Goal: Transaction & Acquisition: Subscribe to service/newsletter

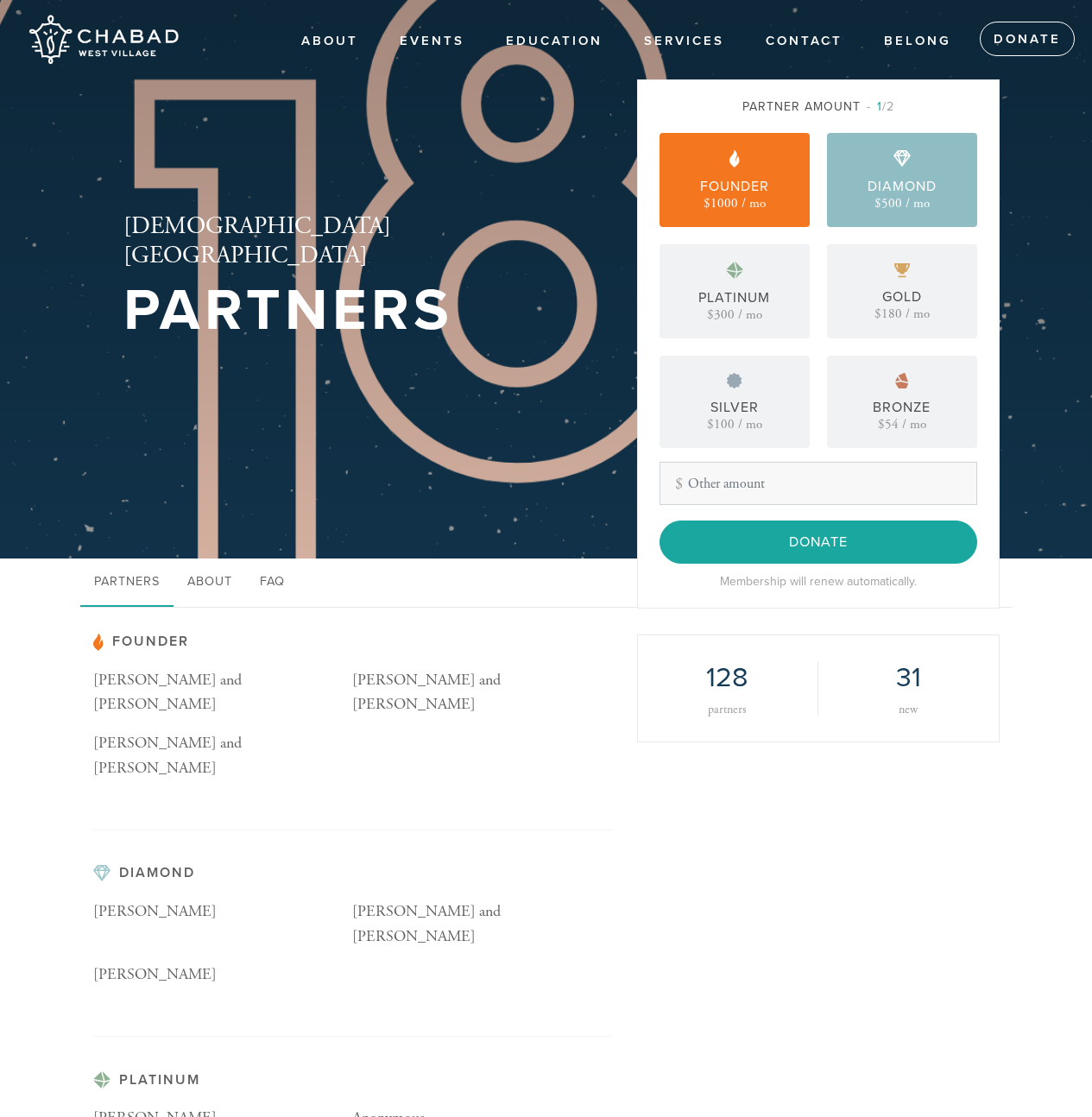
click at [929, 174] on div "Diamond $500 / mo" at bounding box center [901, 180] width 150 height 94
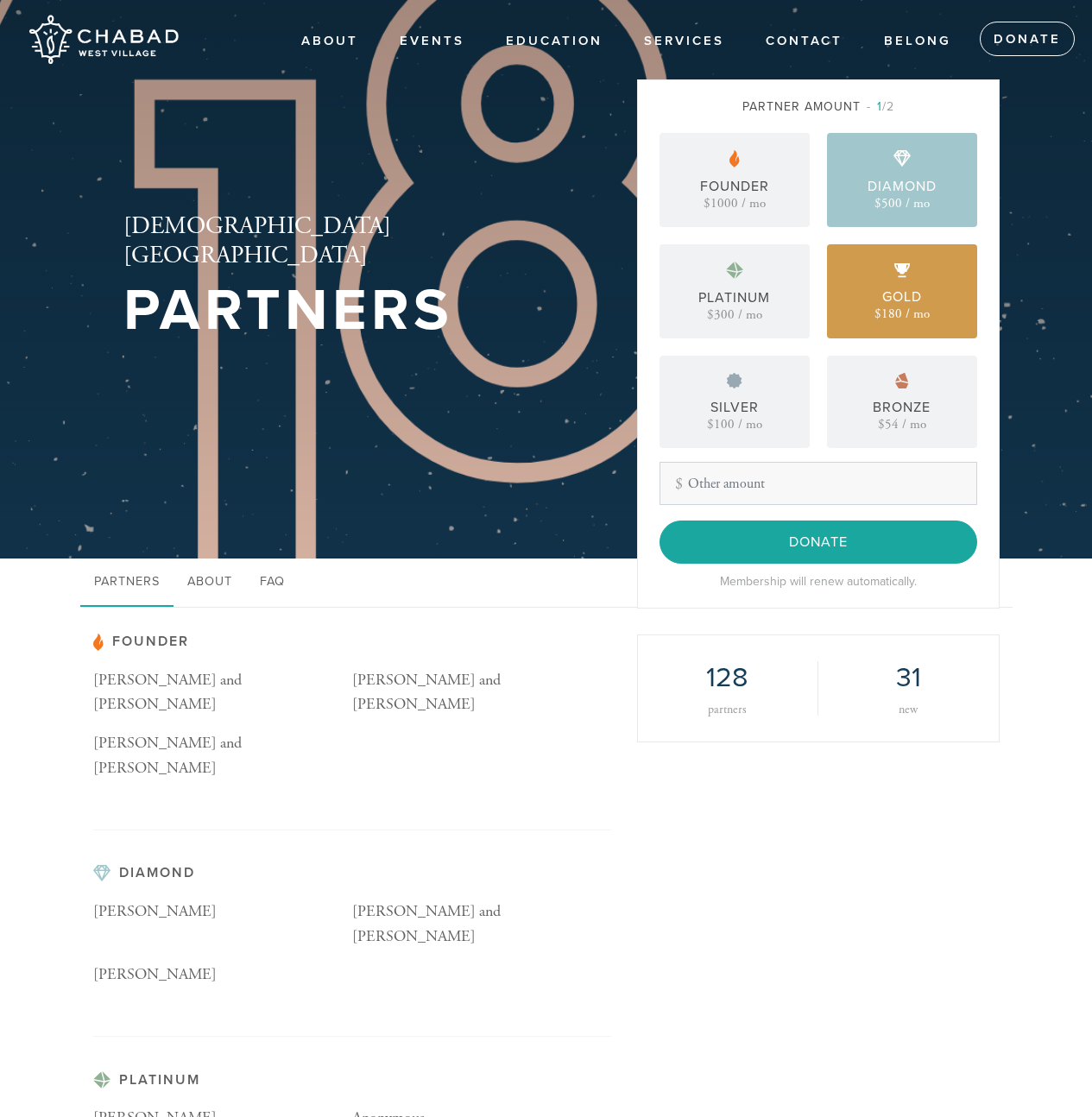
click at [874, 250] on div "Gold $180 / mo" at bounding box center [901, 292] width 150 height 94
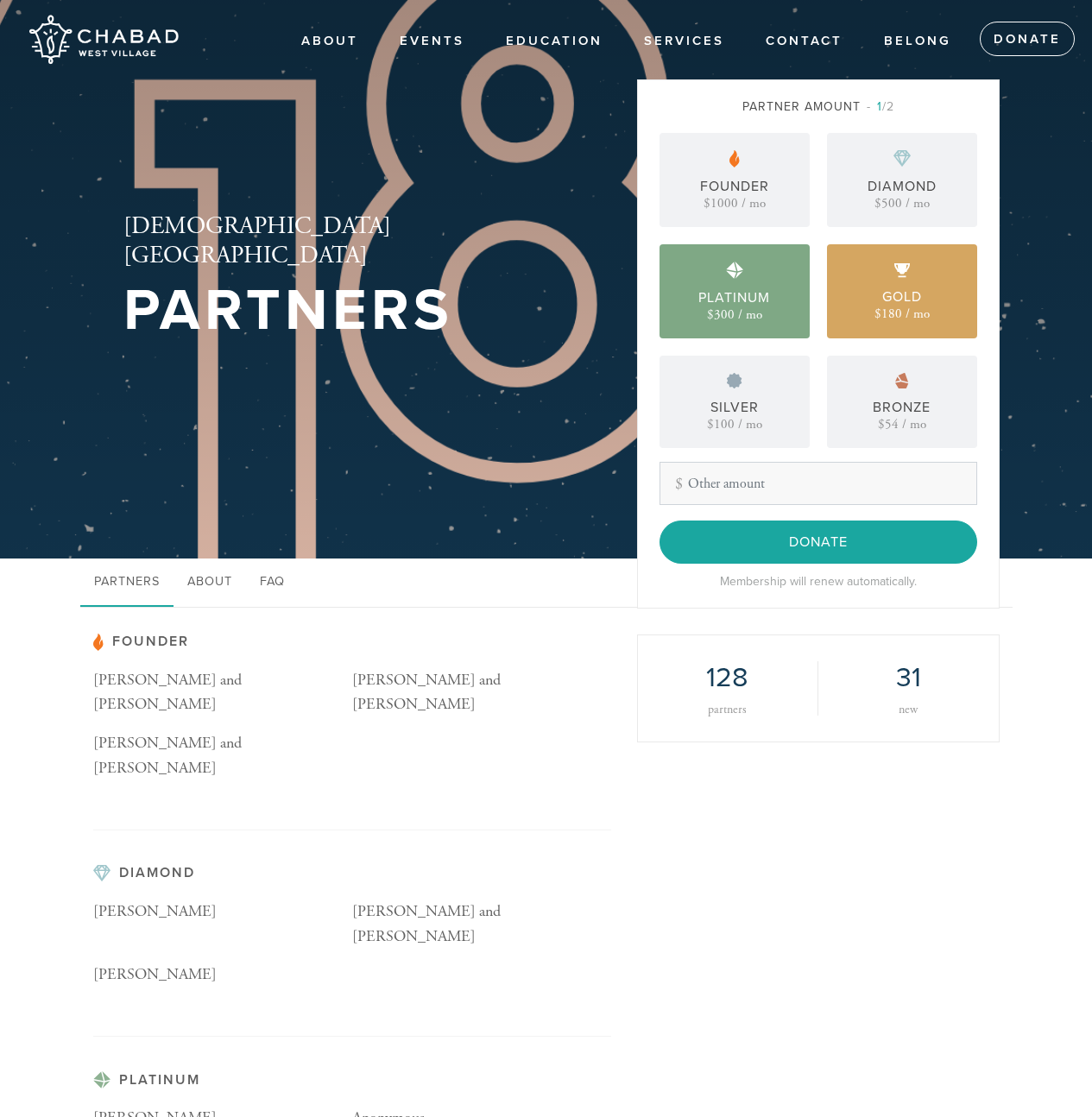
click at [714, 300] on div "Platinum" at bounding box center [734, 298] width 72 height 21
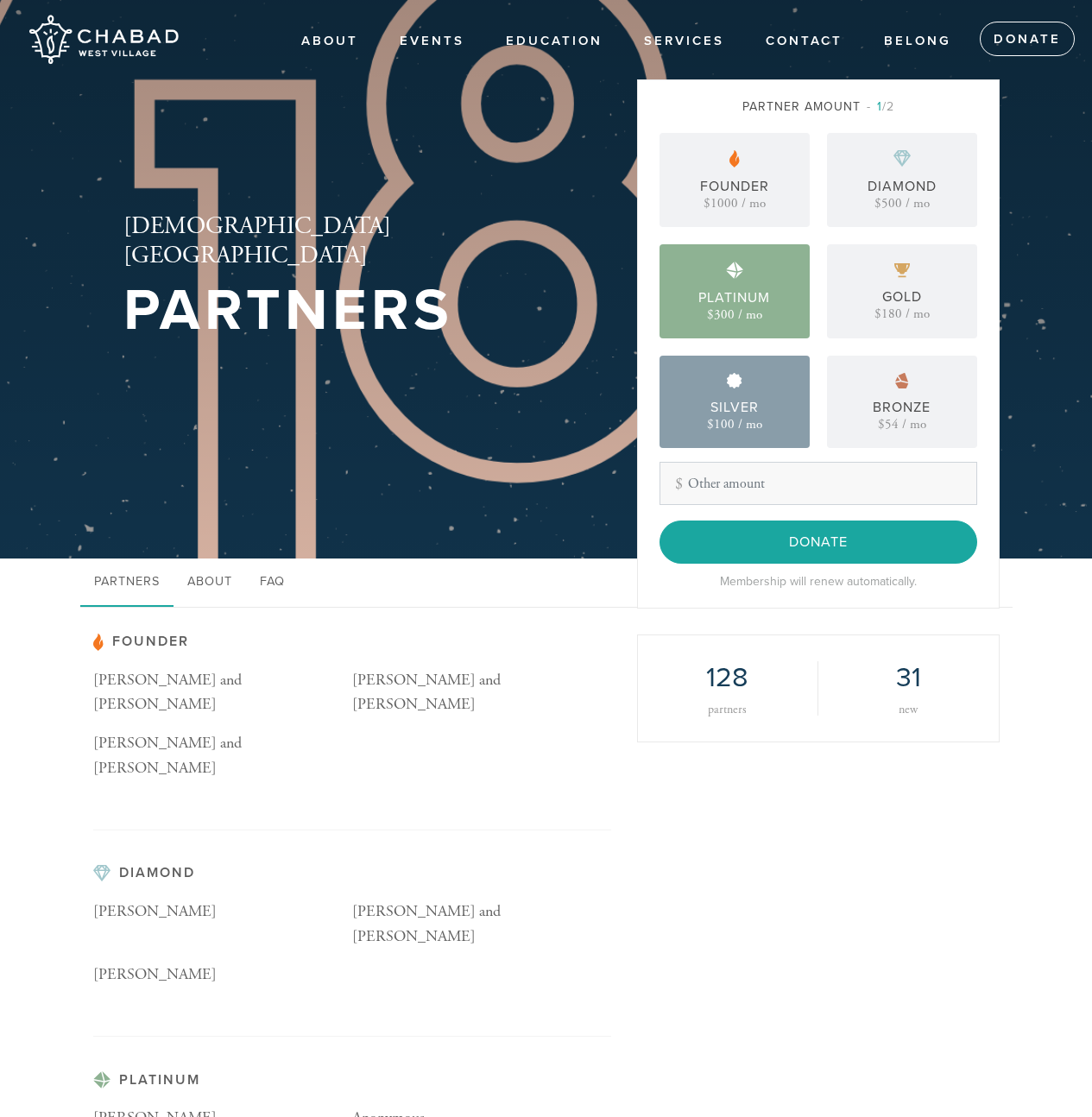
click at [714, 390] on div "Silver $100 / mo" at bounding box center [734, 402] width 150 height 92
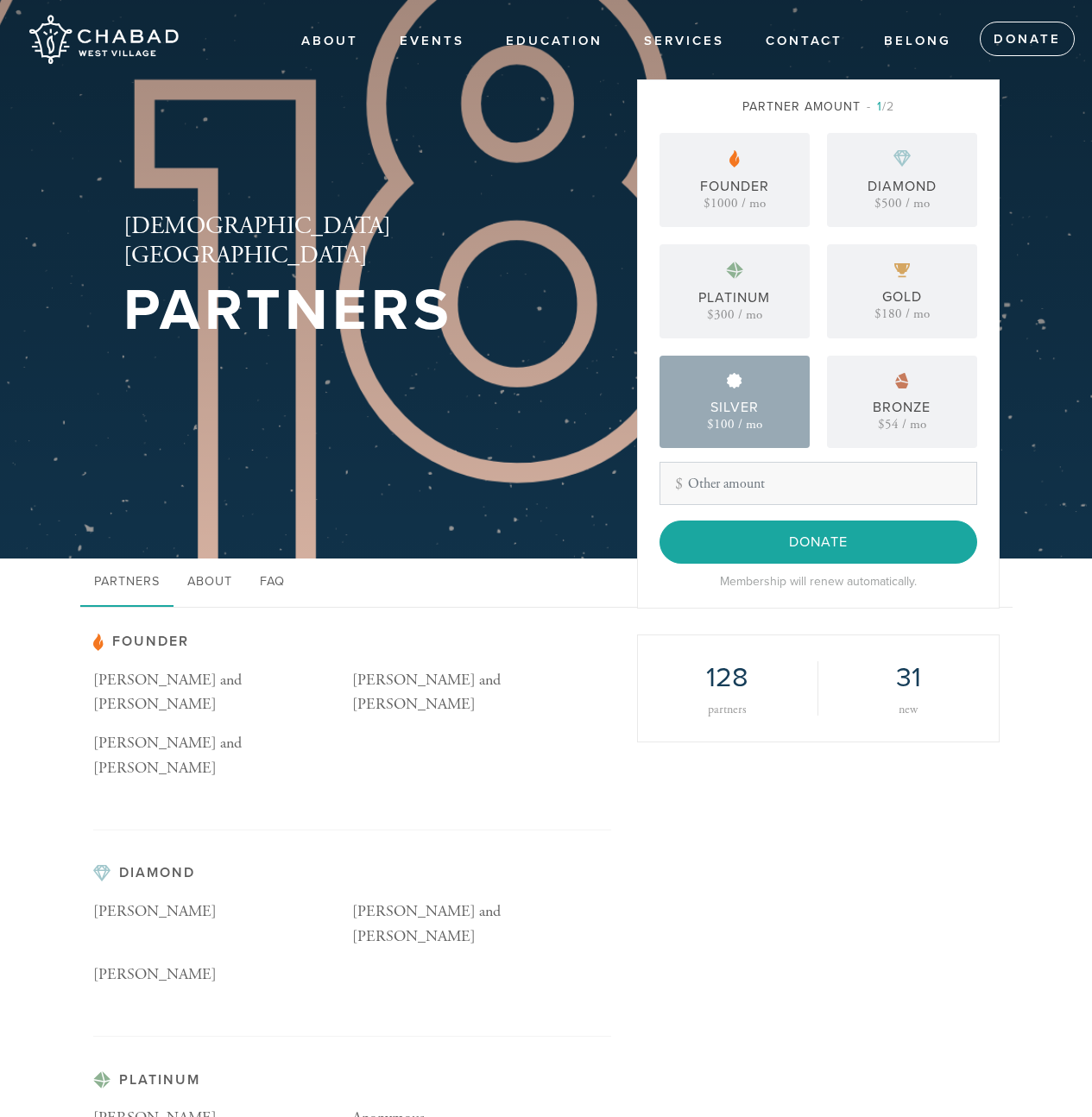
click at [810, 568] on div "Donate Membership will renew automatically." at bounding box center [818, 556] width 318 height 70
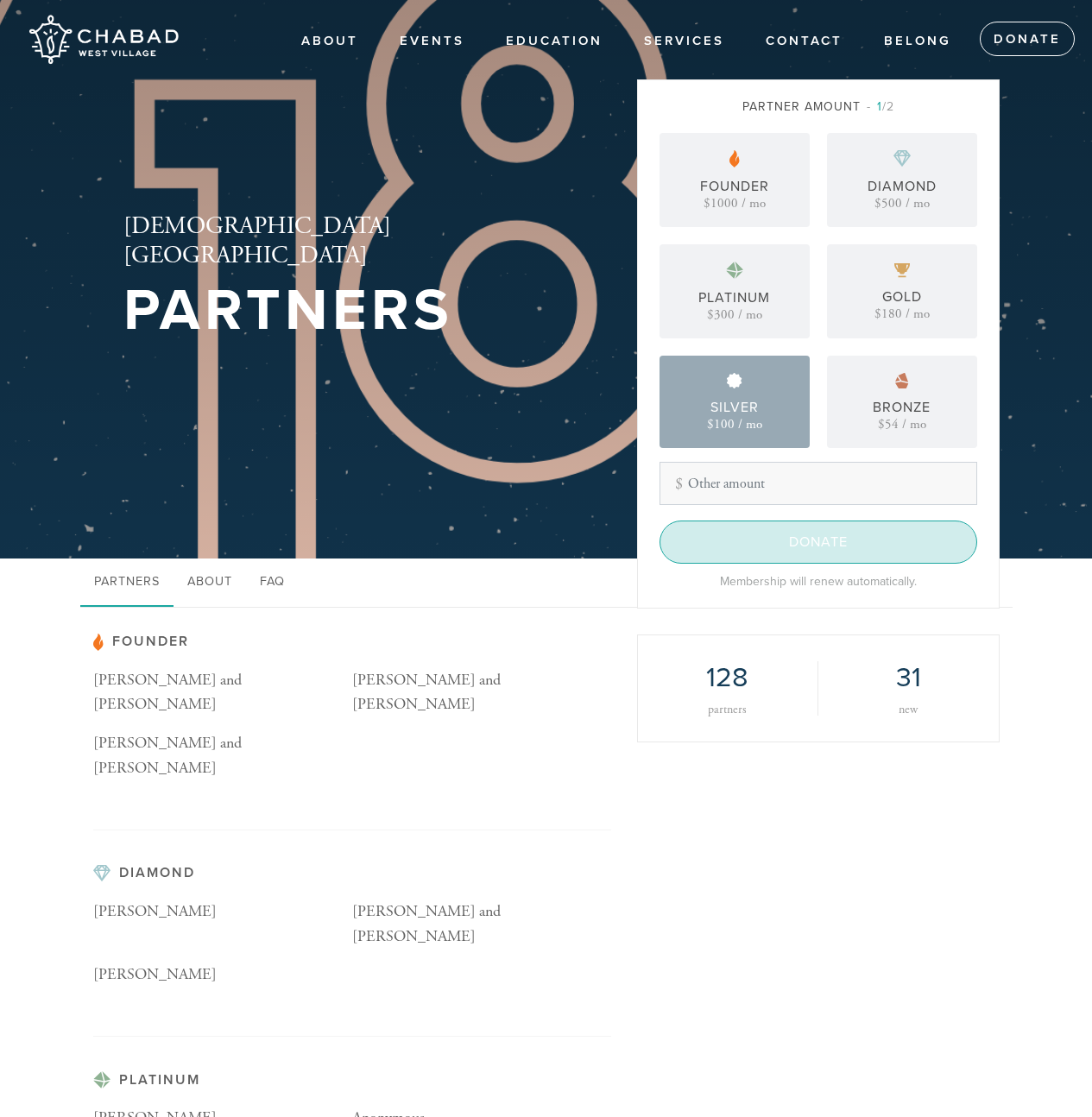
click at [809, 546] on input "Donate" at bounding box center [818, 542] width 318 height 43
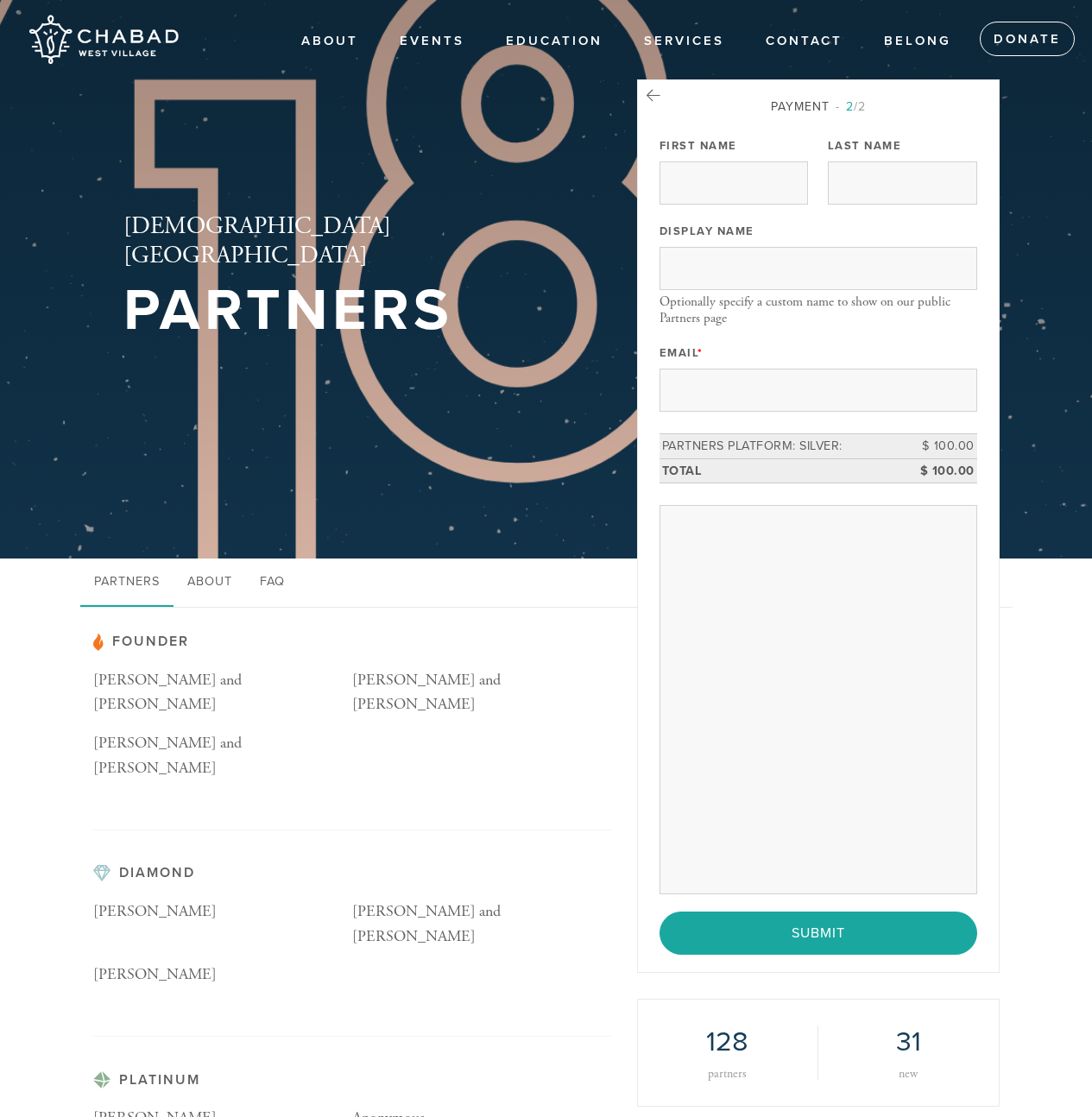
click at [467, 439] on div "[DEMOGRAPHIC_DATA][GEOGRAPHIC_DATA] Partners" at bounding box center [352, 279] width 544 height 351
